Goal: Task Accomplishment & Management: Manage account settings

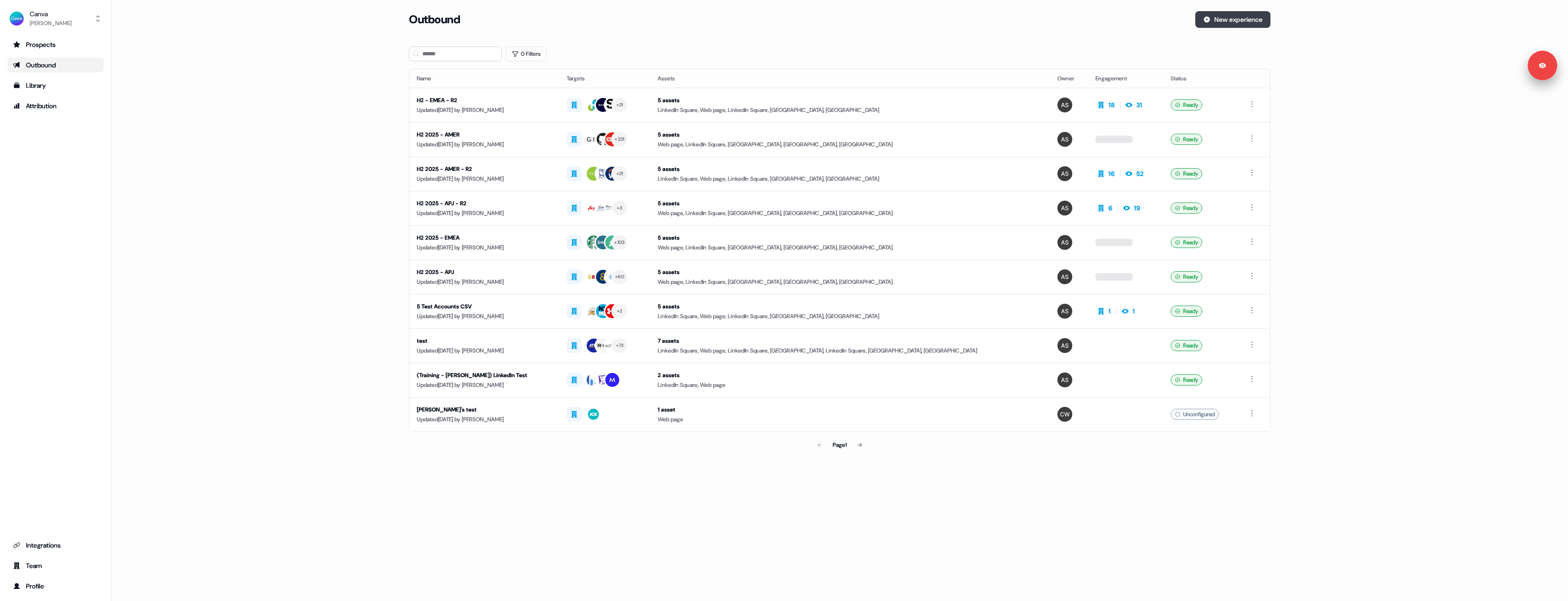
click at [1246, 19] on button "New experience" at bounding box center [1233, 19] width 75 height 17
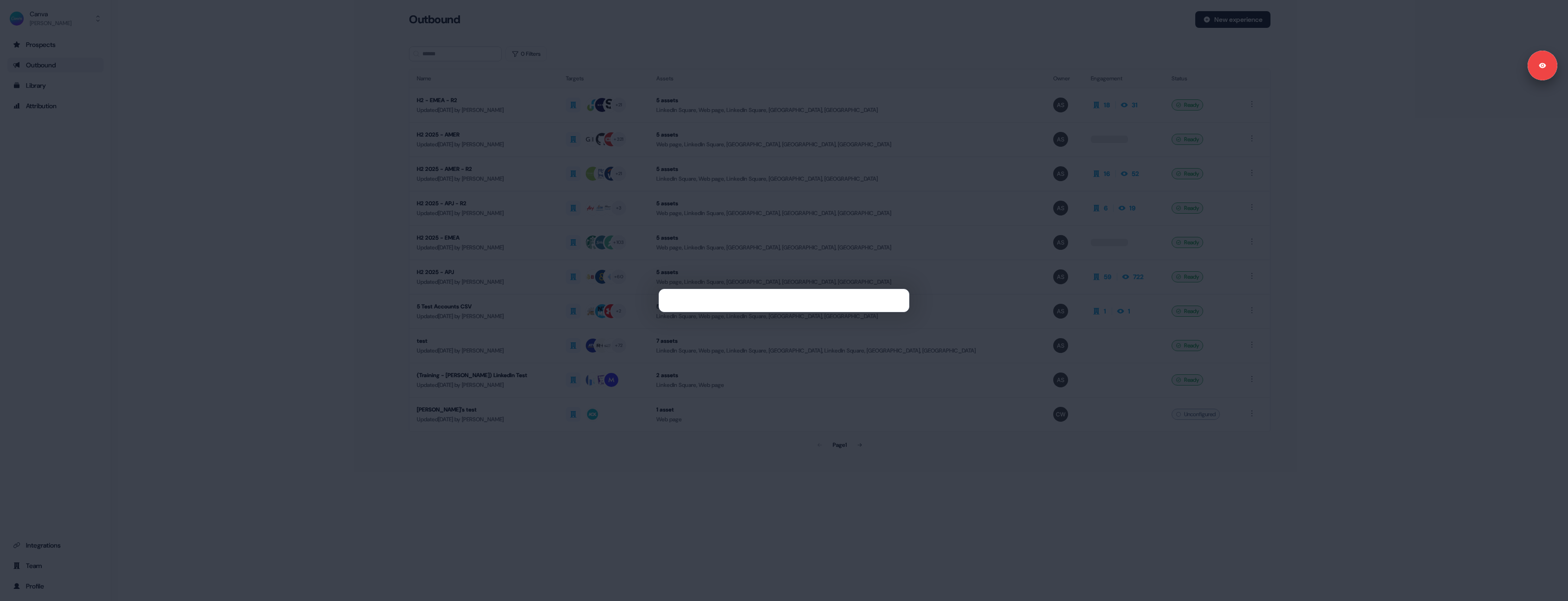
click at [1034, 97] on div at bounding box center [784, 300] width 1568 height 601
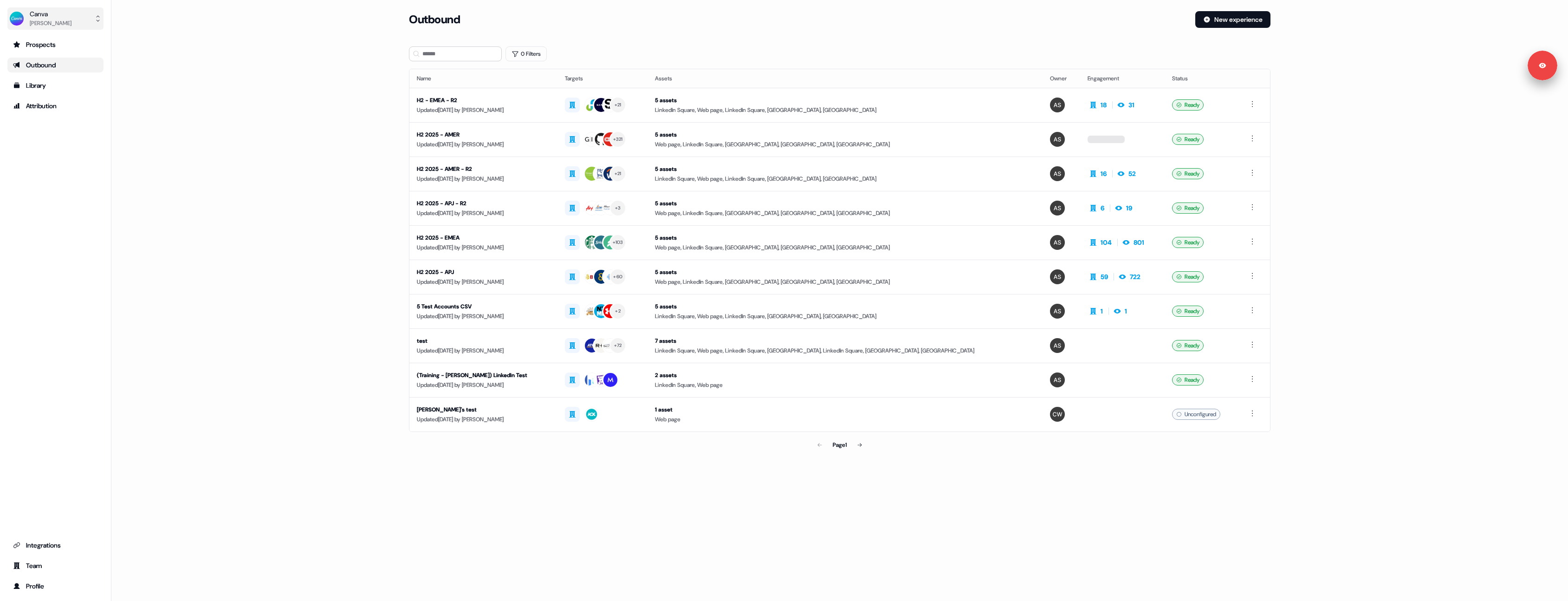
click at [41, 19] on div "[PERSON_NAME]" at bounding box center [50, 23] width 41 height 9
click at [1480, 74] on div "Signed in as [PERSON_NAME] Sign out" at bounding box center [1494, 65] width 127 height 29
click at [1489, 70] on link "Sign out" at bounding box center [1477, 69] width 21 height 8
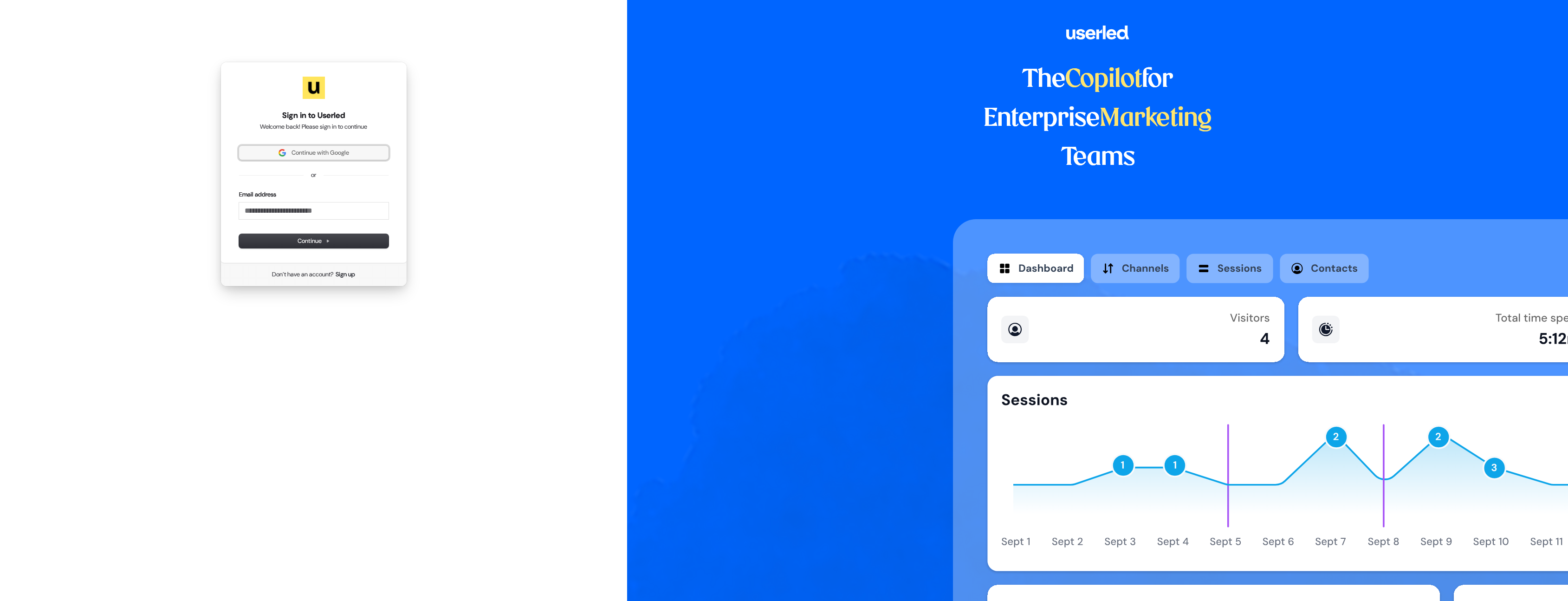
click at [384, 154] on button "Continue with Google" at bounding box center [314, 152] width 150 height 14
click at [374, 157] on div "Continue with Google" at bounding box center [314, 152] width 150 height 14
